Goal: Information Seeking & Learning: Learn about a topic

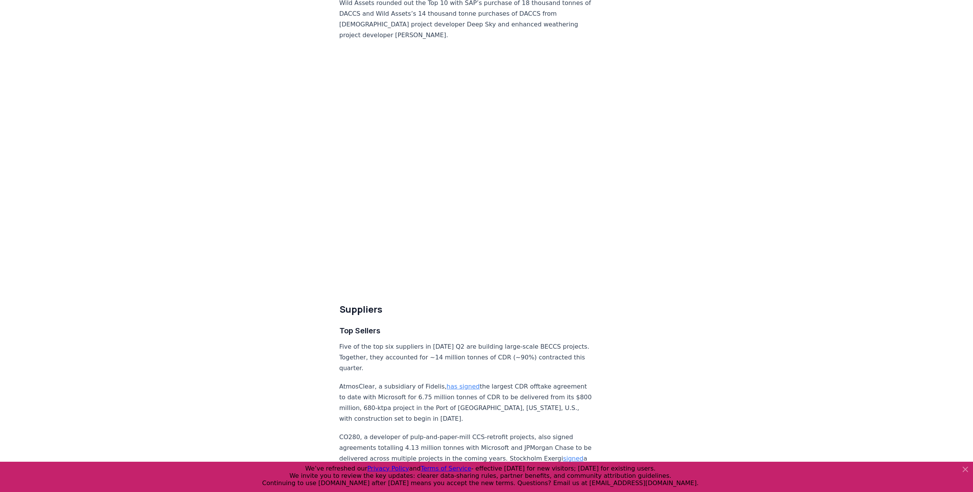
scroll to position [2454, 0]
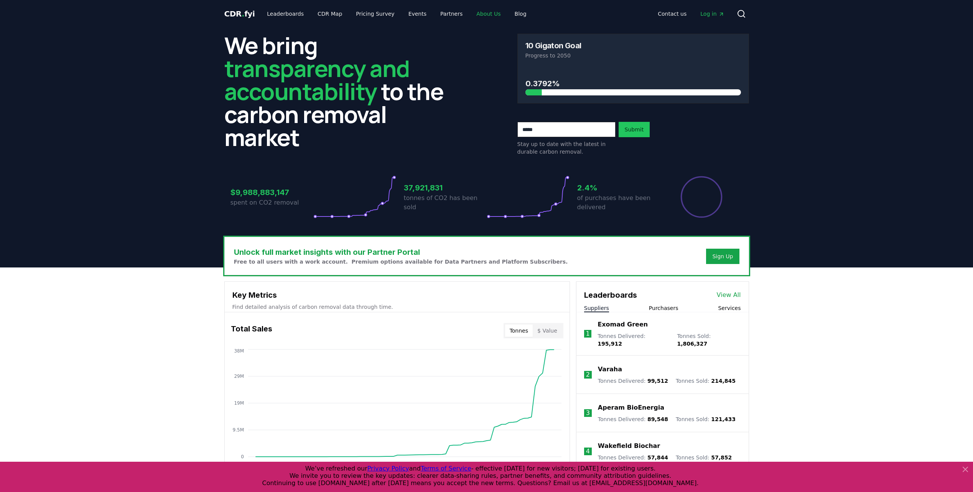
click at [482, 14] on link "About Us" at bounding box center [488, 14] width 36 height 14
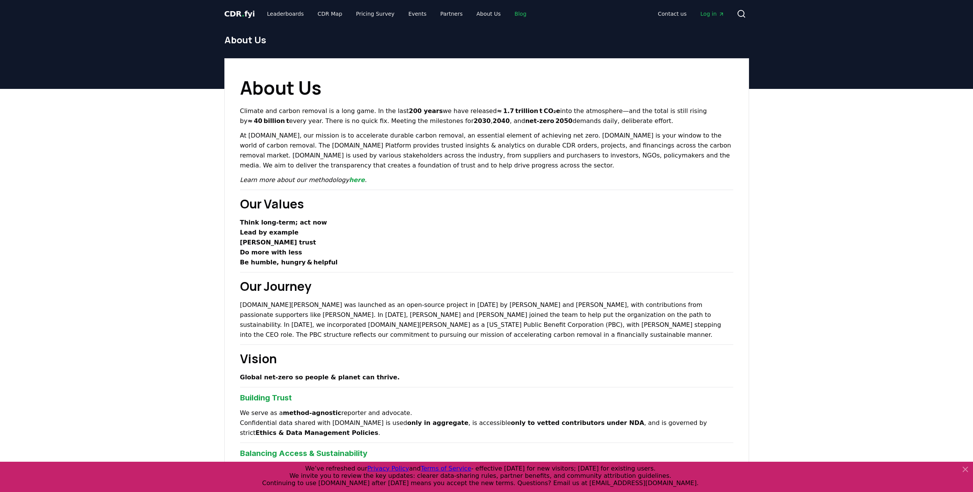
click at [509, 14] on link "Blog" at bounding box center [521, 14] width 24 height 14
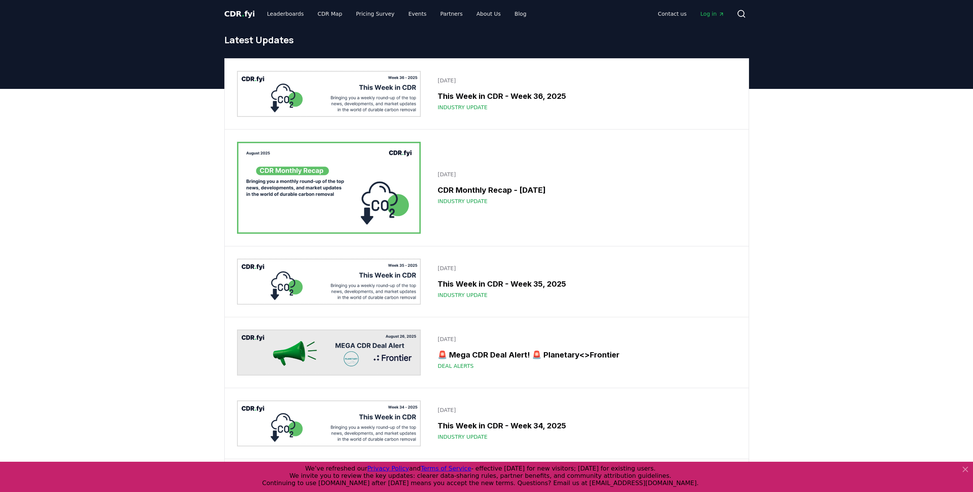
click at [538, 353] on h3 "🚨 Mega CDR Deal Alert! 🚨 Planetary<>Frontier" at bounding box center [585, 355] width 294 height 12
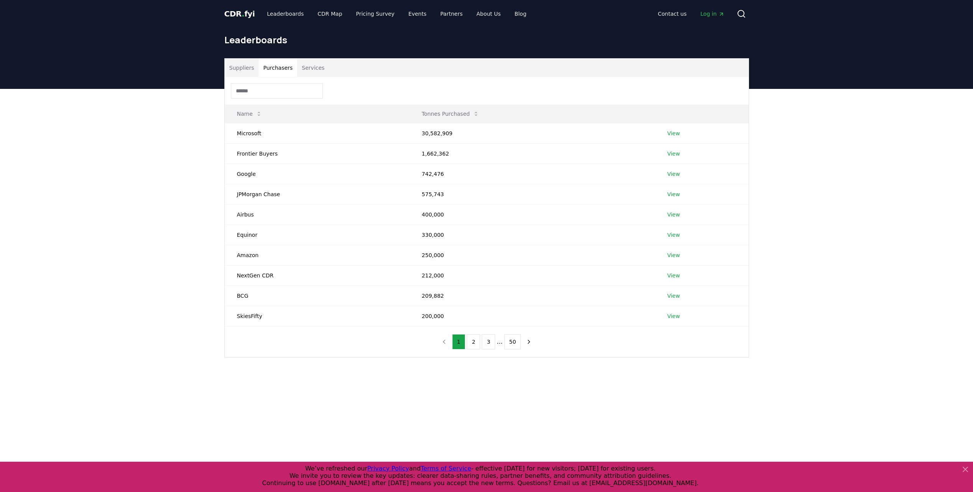
click at [280, 69] on button "Purchasers" at bounding box center [277, 68] width 39 height 18
click at [671, 153] on link "View" at bounding box center [673, 154] width 13 height 8
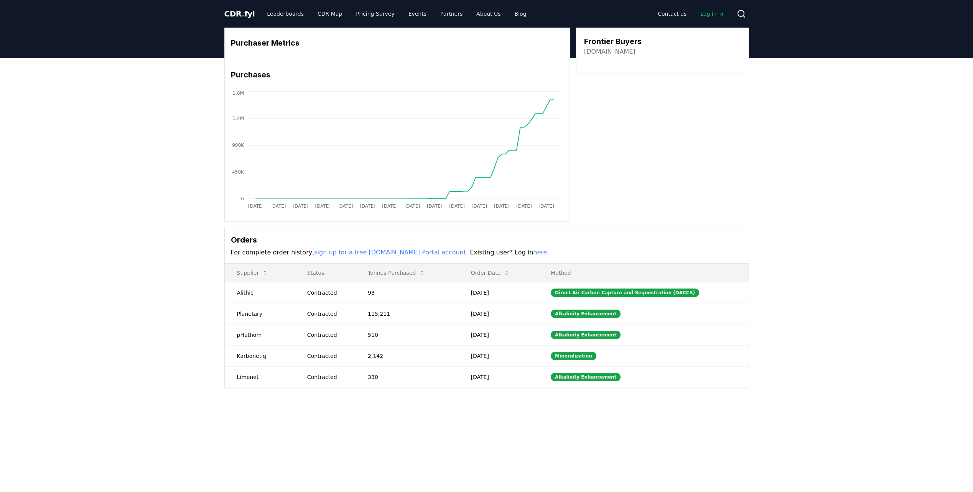
click at [627, 54] on link "frontierclimate.com" at bounding box center [609, 51] width 51 height 9
